Goal: Information Seeking & Learning: Learn about a topic

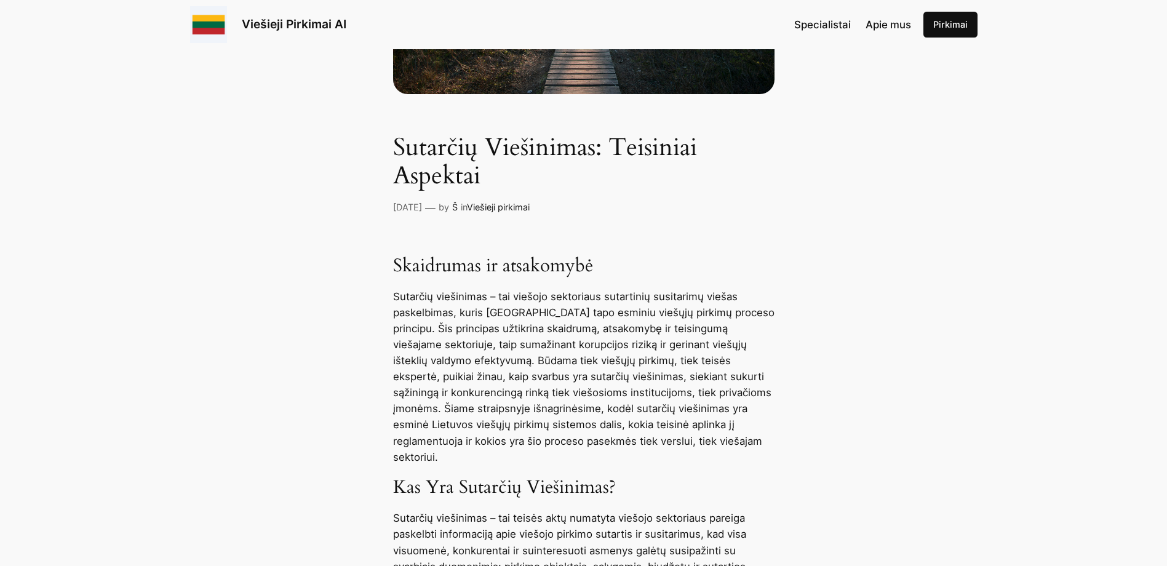
scroll to position [185, 0]
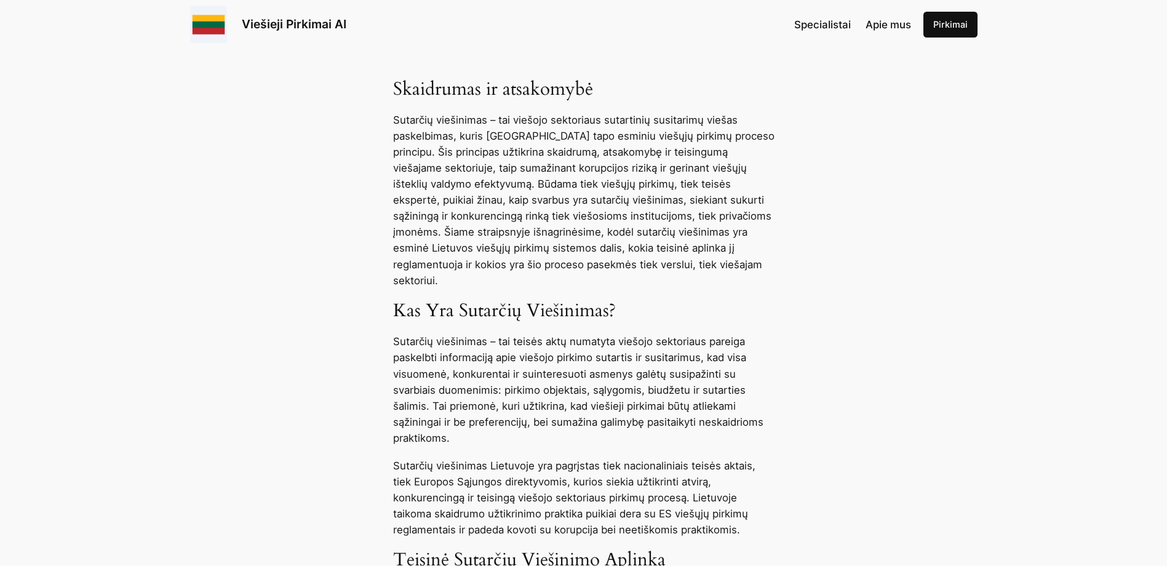
scroll to position [492, 0]
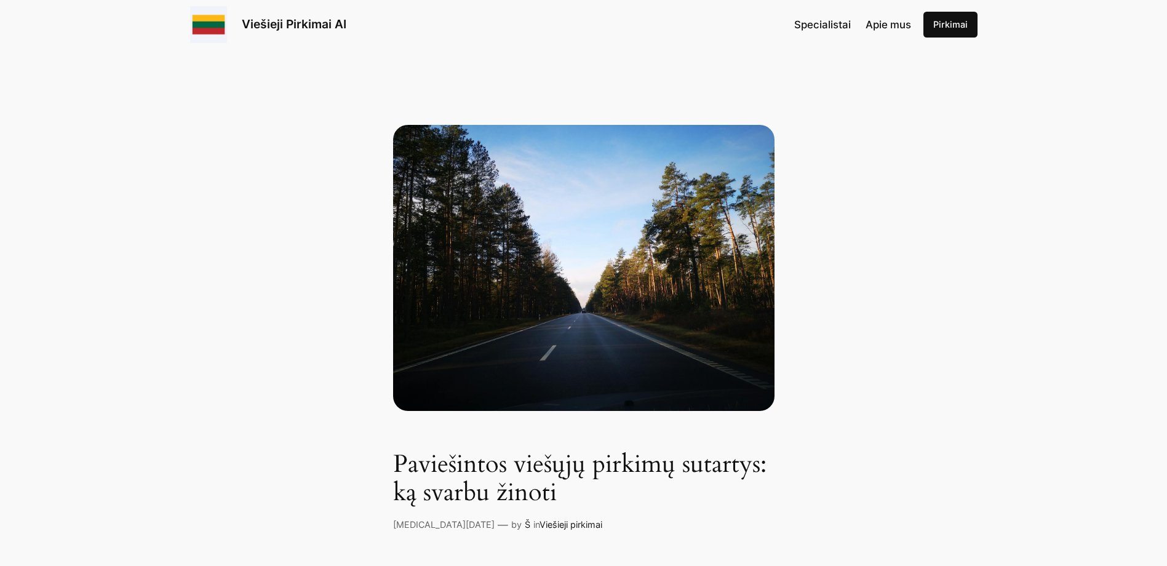
click at [945, 24] on link "Pirkimai" at bounding box center [951, 25] width 54 height 26
